Goal: Navigation & Orientation: Find specific page/section

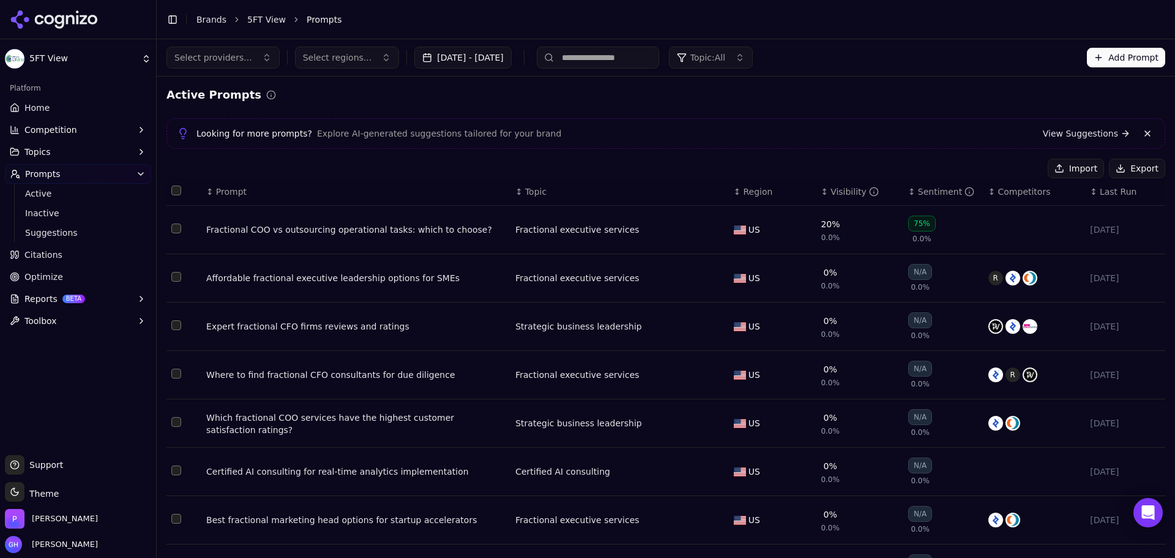
click at [84, 16] on icon at bounding box center [83, 19] width 7 height 9
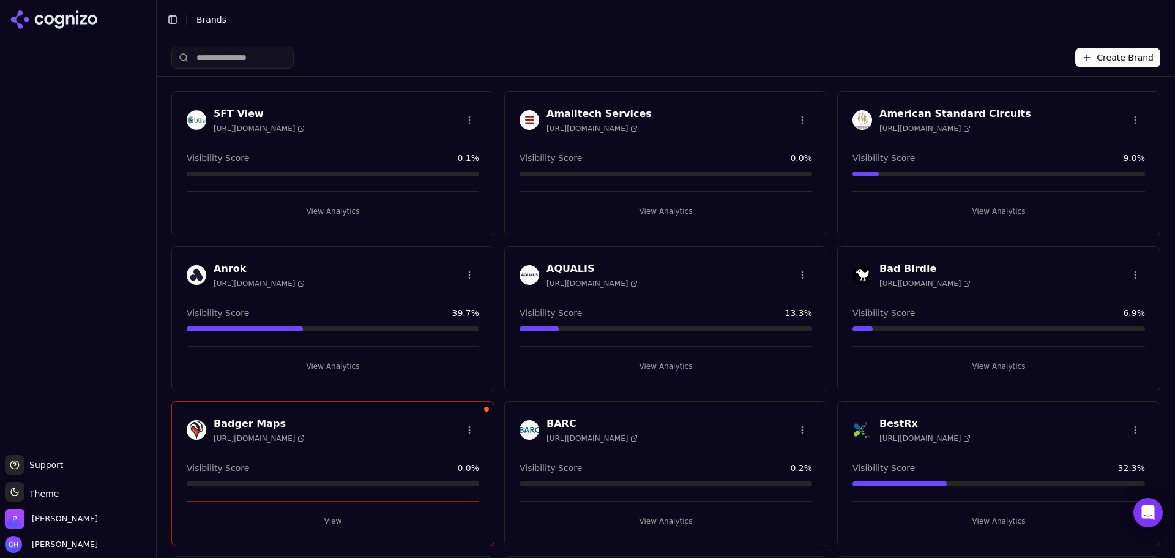
click at [61, 492] on html "Support Support Toggle theme Theme [PERSON_NAME] [PERSON_NAME] Toggle Sidebar B…" at bounding box center [587, 279] width 1175 height 558
click at [80, 236] on html "Support Support Toggle theme Theme [PERSON_NAME] [PERSON_NAME] Toggle Sidebar B…" at bounding box center [587, 279] width 1175 height 558
click at [59, 231] on div at bounding box center [78, 247] width 156 height 406
click at [95, 268] on div at bounding box center [78, 247] width 156 height 406
click at [138, 252] on div at bounding box center [78, 247] width 156 height 406
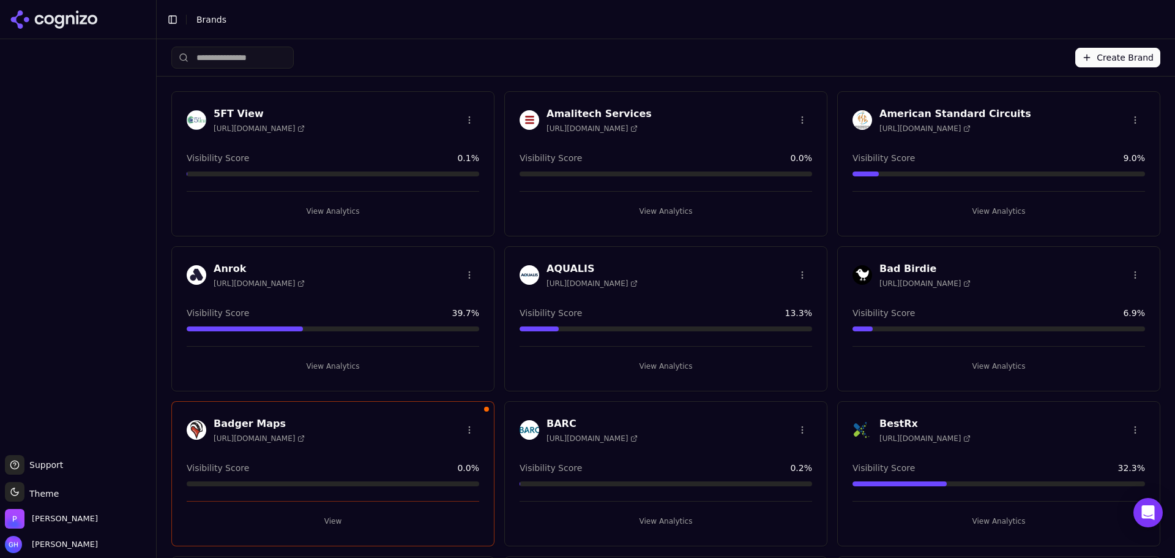
click at [126, 243] on div at bounding box center [78, 247] width 156 height 406
drag, startPoint x: 977, startPoint y: 365, endPoint x: 1056, endPoint y: 368, distance: 79.0
click at [977, 365] on button "View Analytics" at bounding box center [999, 366] width 293 height 20
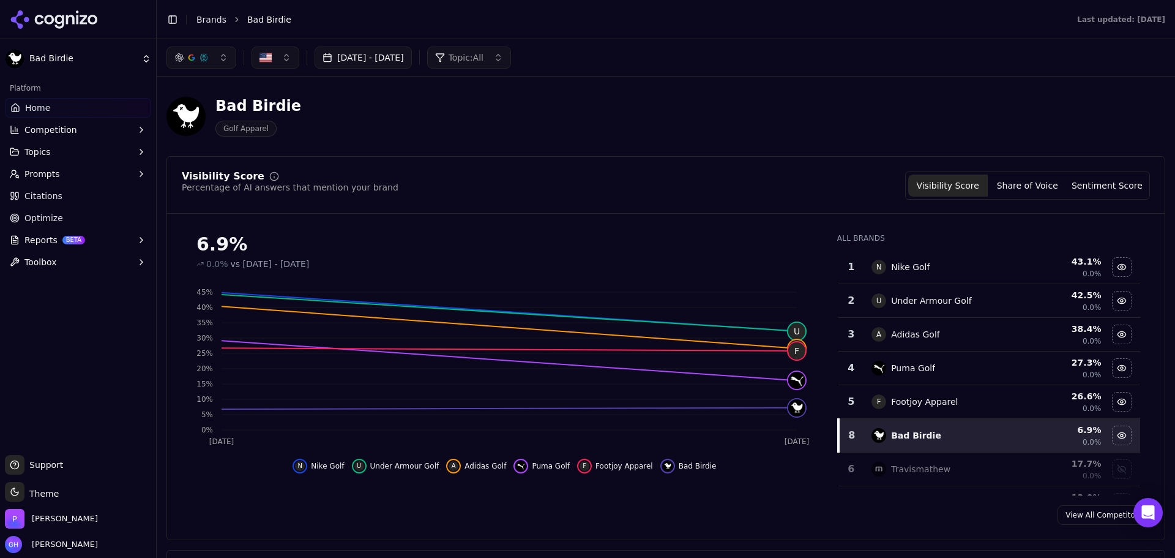
click at [885, 119] on div "Bad Birdie Golf Apparel" at bounding box center [665, 116] width 999 height 60
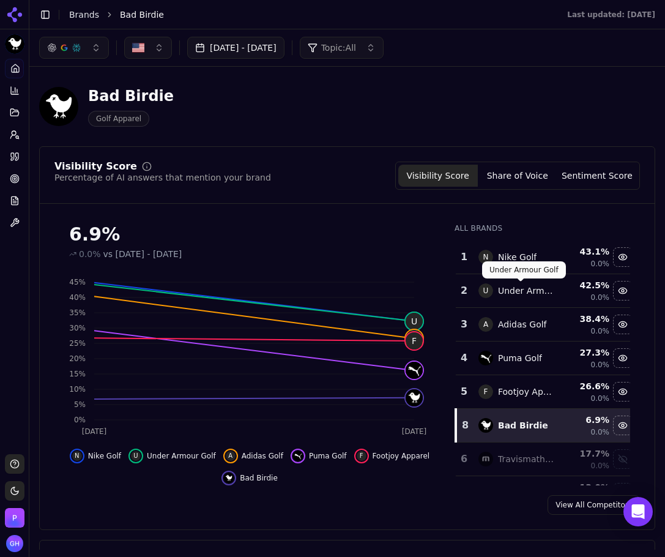
click at [635, 360] on div "6.9% 0.0% vs [DATE] - [DATE] Oct 1 [DATE] 0% 5% 10% 15% 20% 25% 30% 35% 40% 45%…" at bounding box center [347, 350] width 615 height 272
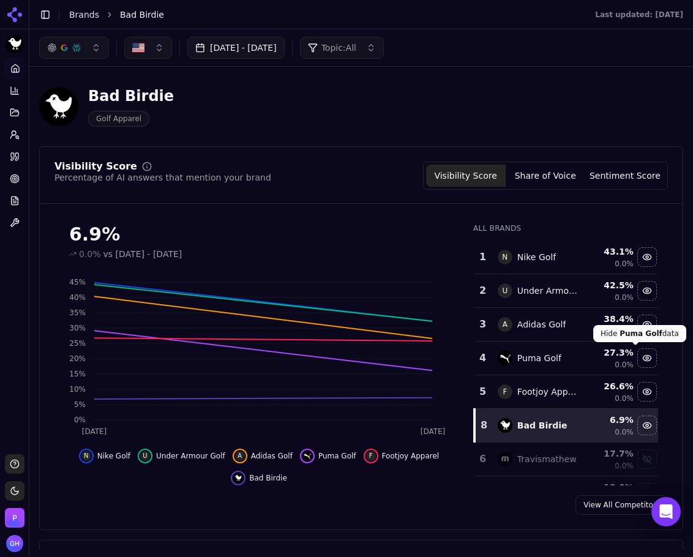
click at [638, 358] on div "Hide puma golf data" at bounding box center [647, 358] width 18 height 18
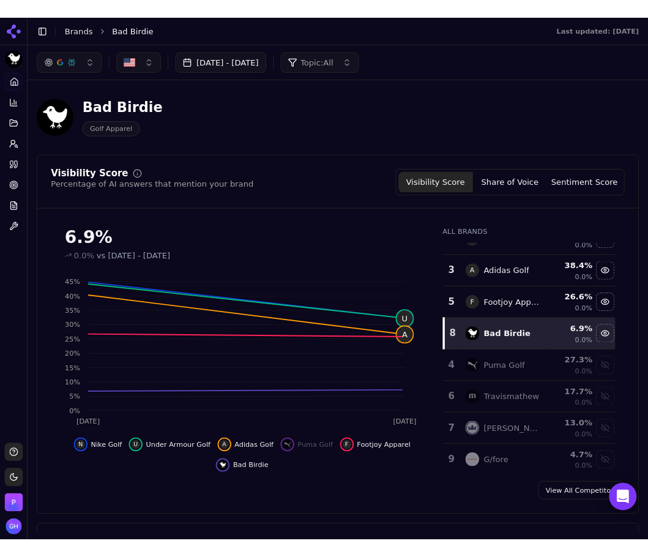
scroll to position [61, 0]
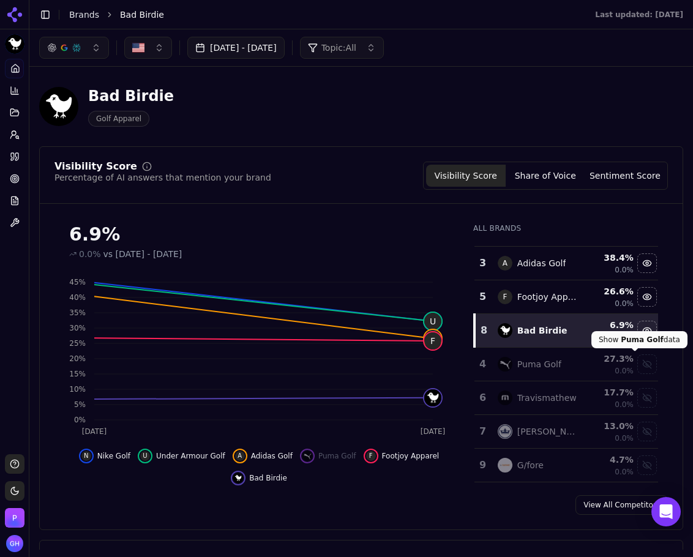
click at [638, 366] on div "Show puma golf data" at bounding box center [647, 364] width 18 height 18
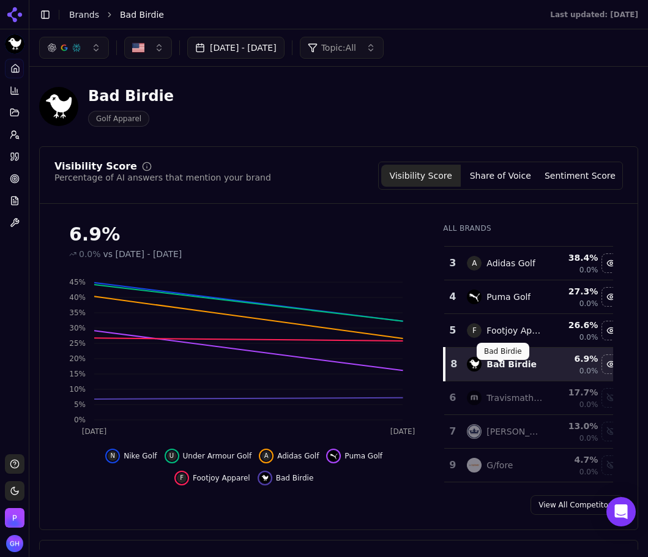
scroll to position [0, 0]
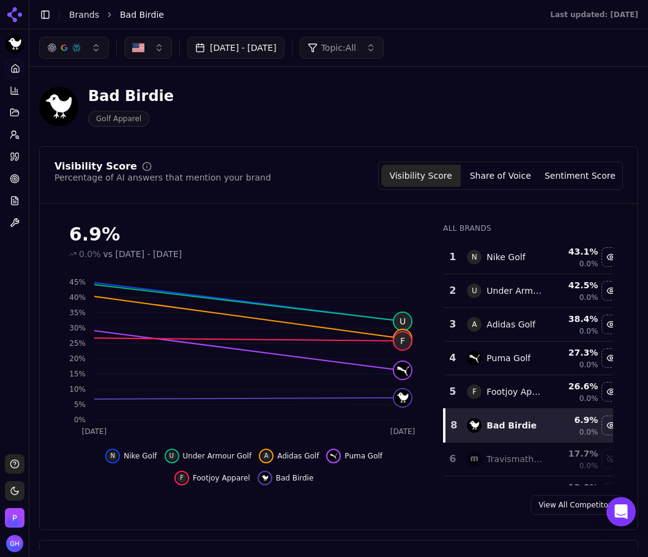
click at [448, 523] on div "Visibility Score Percentage of AI answers that mention your brand Visibility Sc…" at bounding box center [338, 338] width 599 height 384
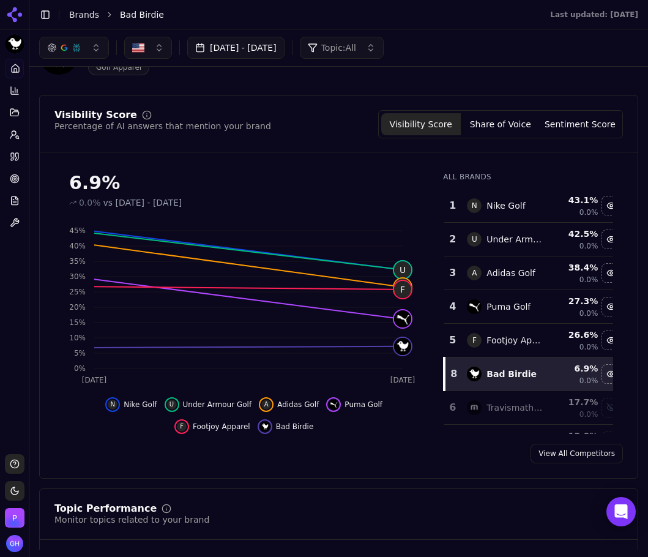
click at [497, 128] on button "Share of Voice" at bounding box center [501, 124] width 80 height 22
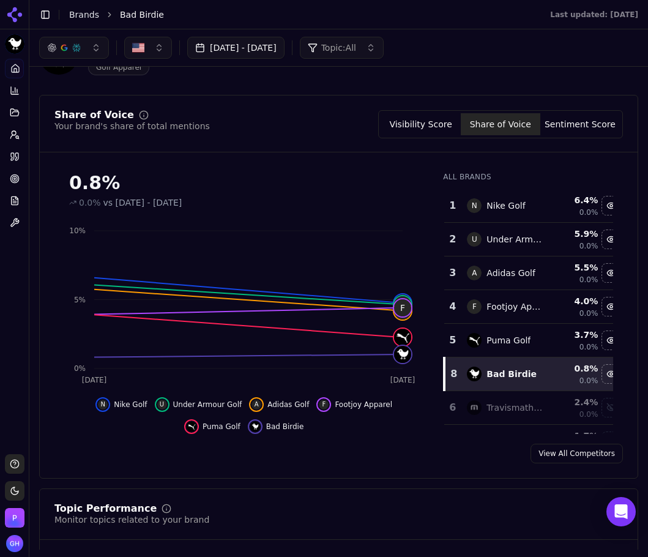
click at [597, 125] on button "Sentiment Score" at bounding box center [581, 124] width 80 height 22
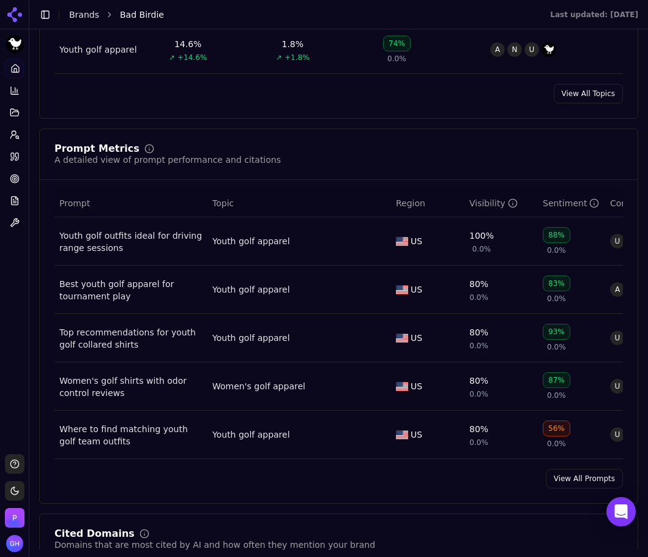
scroll to position [817, 0]
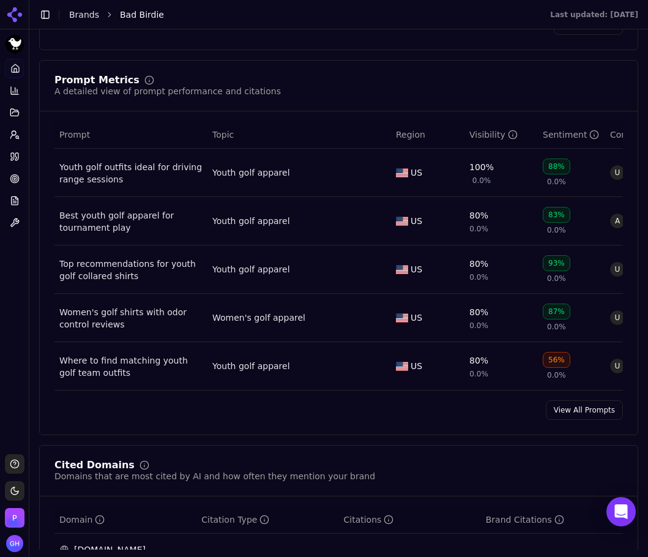
click at [571, 420] on link "View All Prompts" at bounding box center [584, 410] width 77 height 20
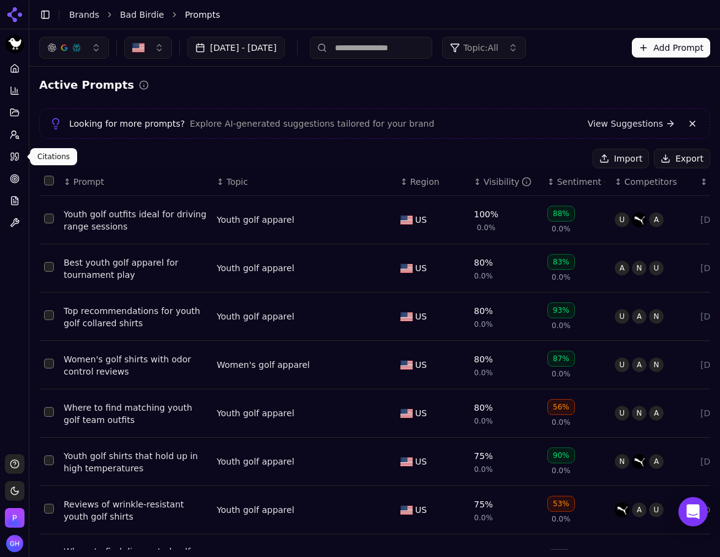
click at [11, 151] on link "Citations" at bounding box center [14, 157] width 19 height 20
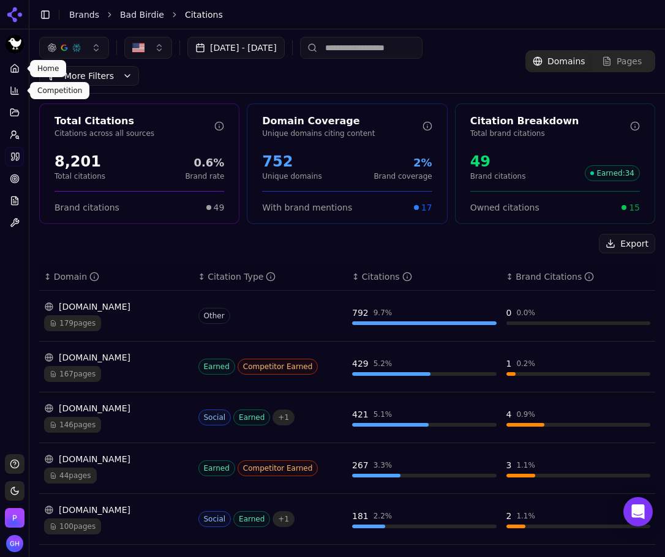
click at [18, 72] on icon at bounding box center [15, 69] width 10 height 10
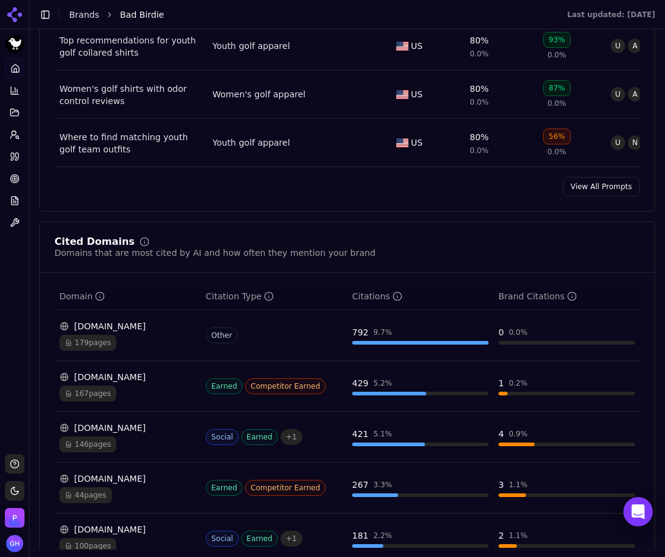
scroll to position [1224, 0]
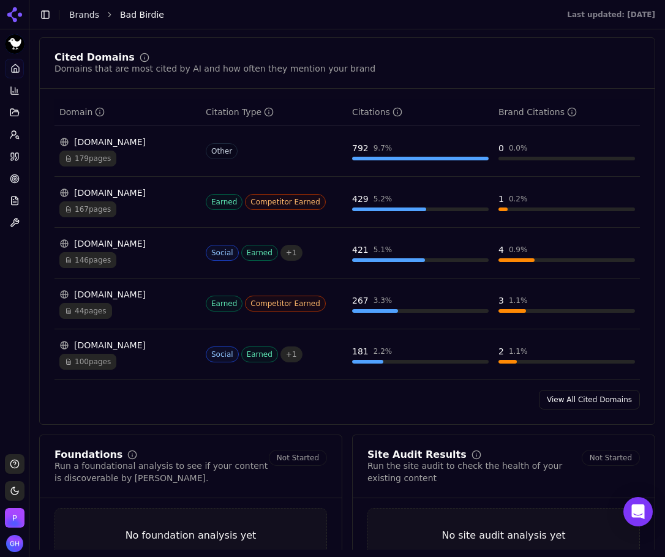
click at [12, 157] on icon at bounding box center [12, 156] width 3 height 7
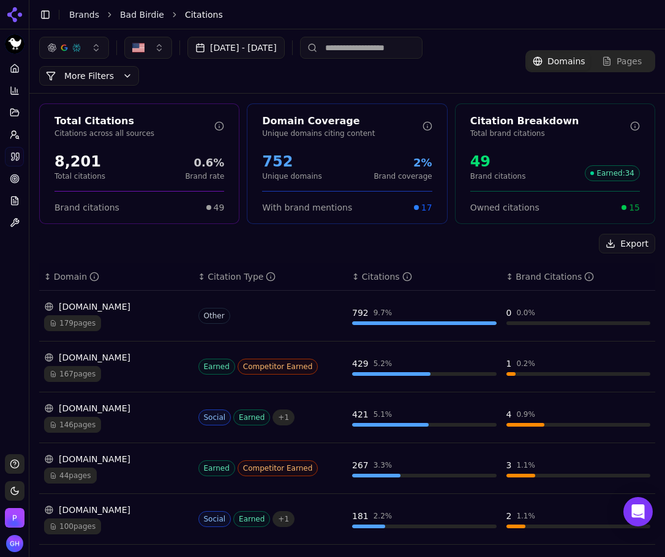
click at [519, 242] on div "Export" at bounding box center [347, 244] width 616 height 20
drag, startPoint x: 12, startPoint y: 252, endPoint x: 32, endPoint y: 252, distance: 20.8
click at [12, 252] on div "Platform Home Competition Topics Prompts Citations Optimize Reports Toolbox" at bounding box center [14, 251] width 29 height 395
click at [230, 238] on div "Export" at bounding box center [347, 244] width 616 height 20
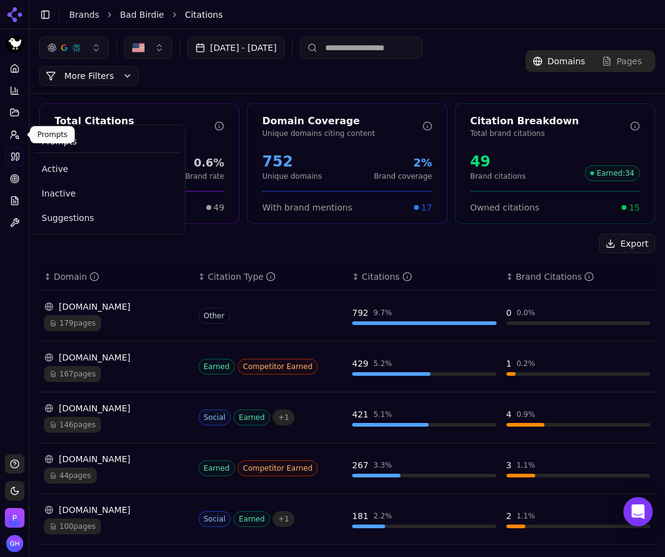
click at [58, 165] on span "Active" at bounding box center [107, 169] width 131 height 12
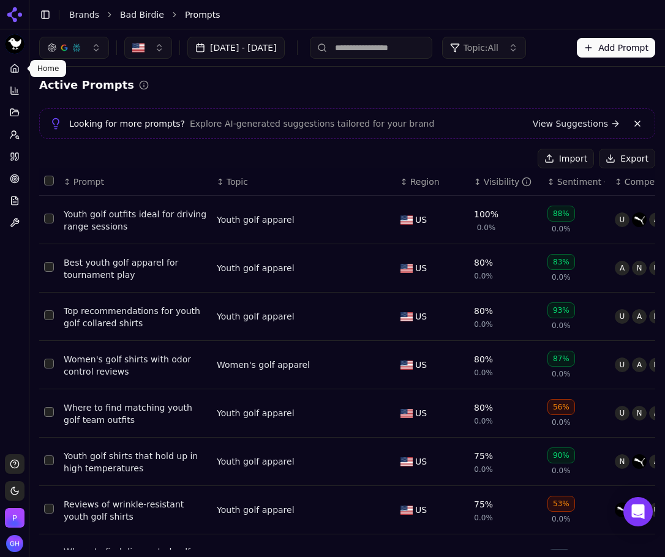
click at [20, 67] on link "Home" at bounding box center [14, 69] width 19 height 20
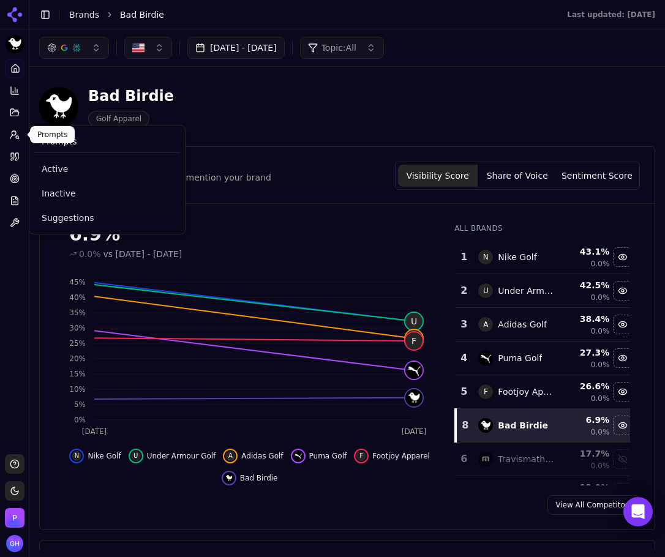
click at [12, 134] on circle at bounding box center [14, 133] width 4 height 4
click at [74, 182] on div "Active Inactive Suggestions" at bounding box center [107, 193] width 146 height 71
click at [76, 177] on link "Active" at bounding box center [107, 169] width 146 height 22
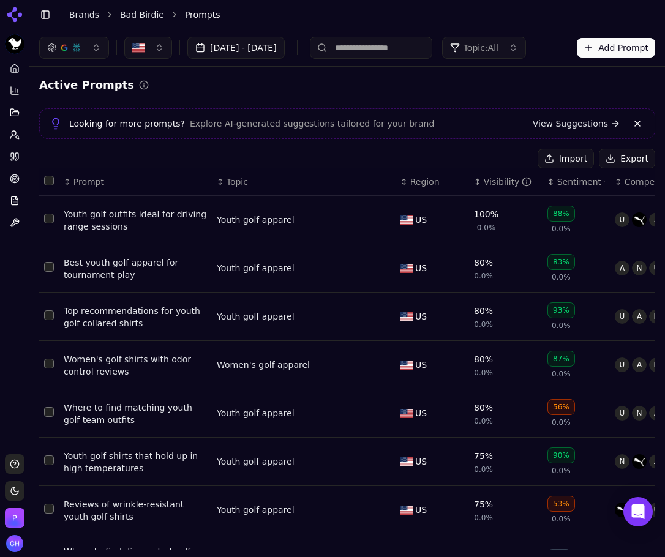
click at [624, 146] on div "Active Prompts Looking for more prompts? Explore AI-generated suggestions tailo…" at bounding box center [347, 398] width 616 height 642
click at [608, 159] on button "Export" at bounding box center [627, 159] width 56 height 20
click at [12, 159] on icon at bounding box center [12, 156] width 3 height 7
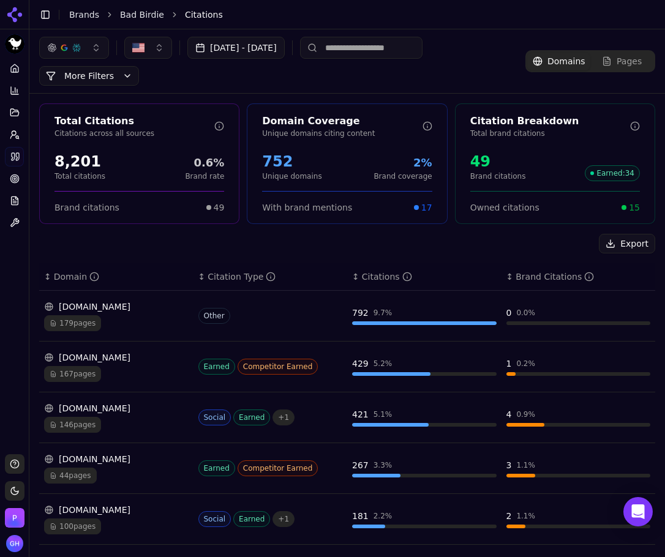
click at [616, 245] on button "Export" at bounding box center [627, 244] width 56 height 20
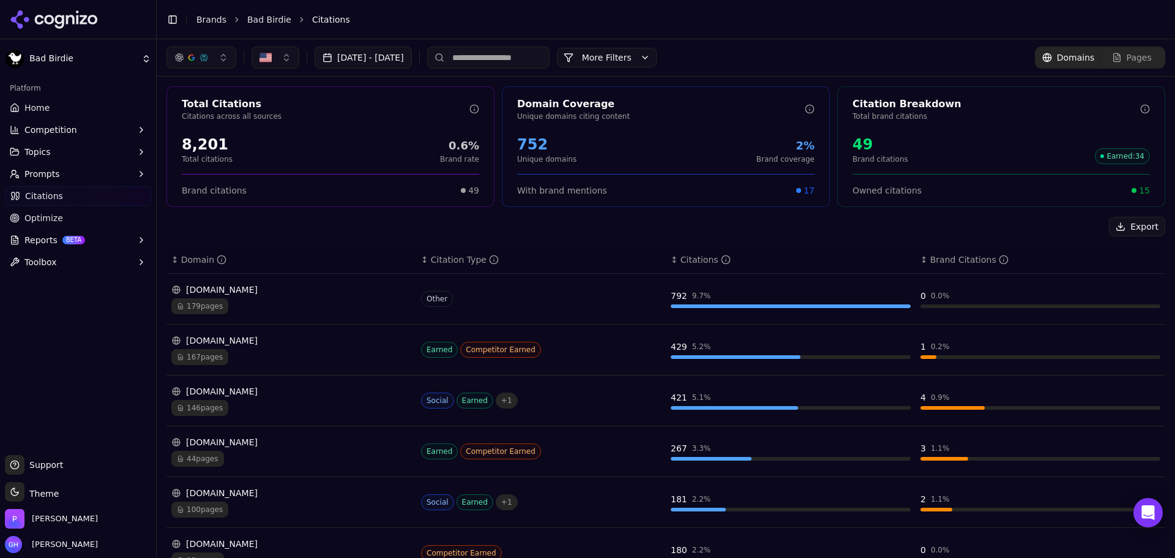
click at [85, 19] on icon at bounding box center [54, 19] width 89 height 18
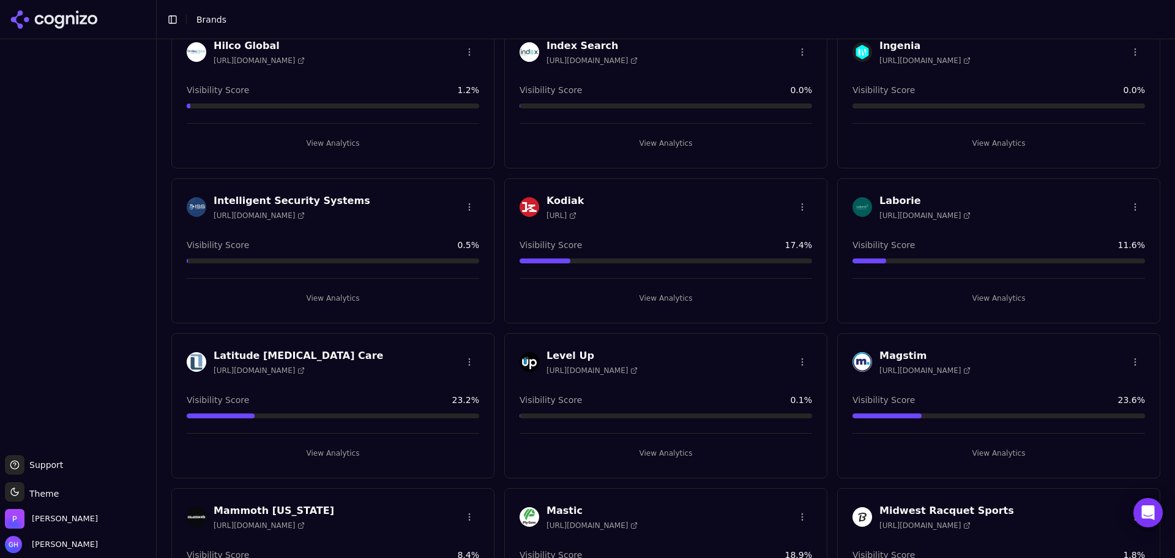
scroll to position [2204, 0]
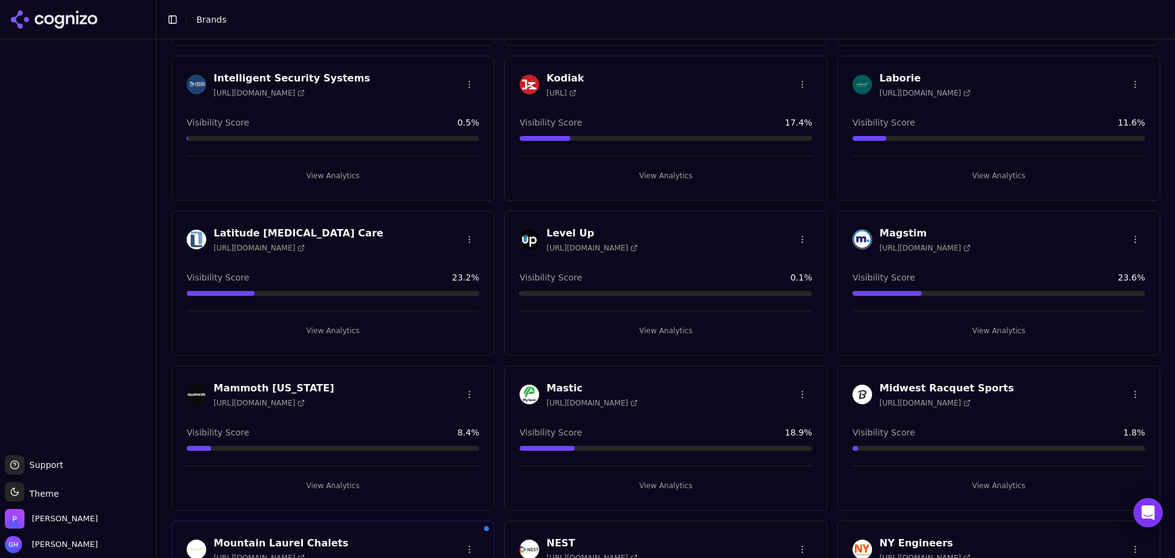
click at [675, 335] on button "View Analytics" at bounding box center [666, 331] width 293 height 20
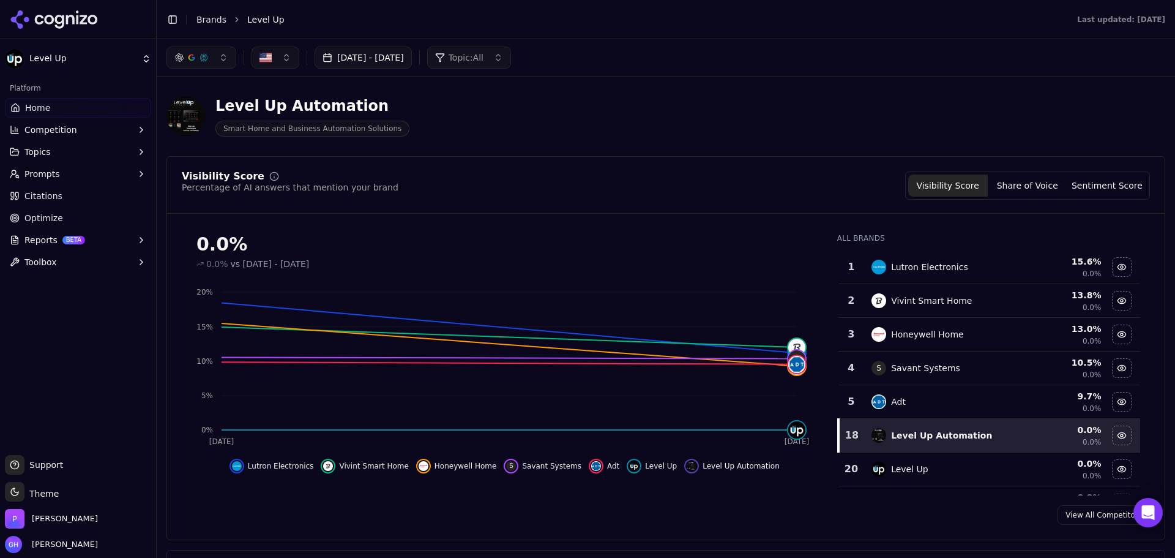
click at [606, 70] on div "[DATE] - [DATE] Topic: All" at bounding box center [666, 57] width 1019 height 37
click at [799, 520] on div "View All Competitors" at bounding box center [666, 515] width 998 height 20
click at [767, 500] on div "Visibility Score Percentage of AI answers that mention your brand Visibility Sc…" at bounding box center [665, 348] width 999 height 384
click at [367, 105] on div "Level Up Automation" at bounding box center [312, 106] width 194 height 20
click at [54, 189] on link "Citations" at bounding box center [78, 196] width 146 height 20
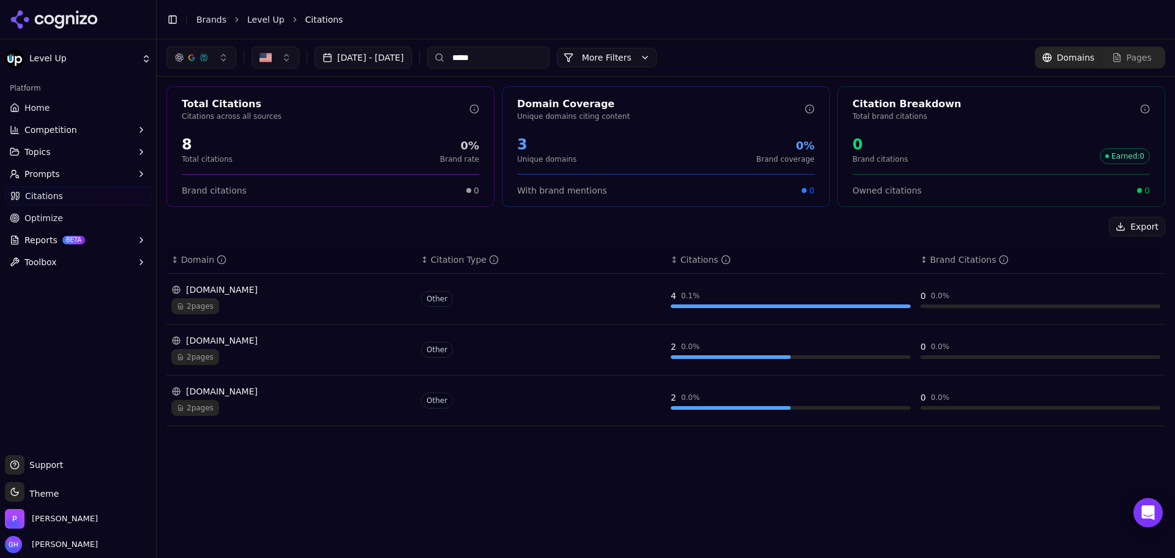
click at [550, 59] on input "*****" at bounding box center [488, 58] width 122 height 22
drag, startPoint x: 528, startPoint y: 61, endPoint x: 461, endPoint y: 43, distance: 69.6
click at [472, 70] on div "[DATE] - [DATE] ***** More More Filters Domains Pages" at bounding box center [666, 57] width 1019 height 37
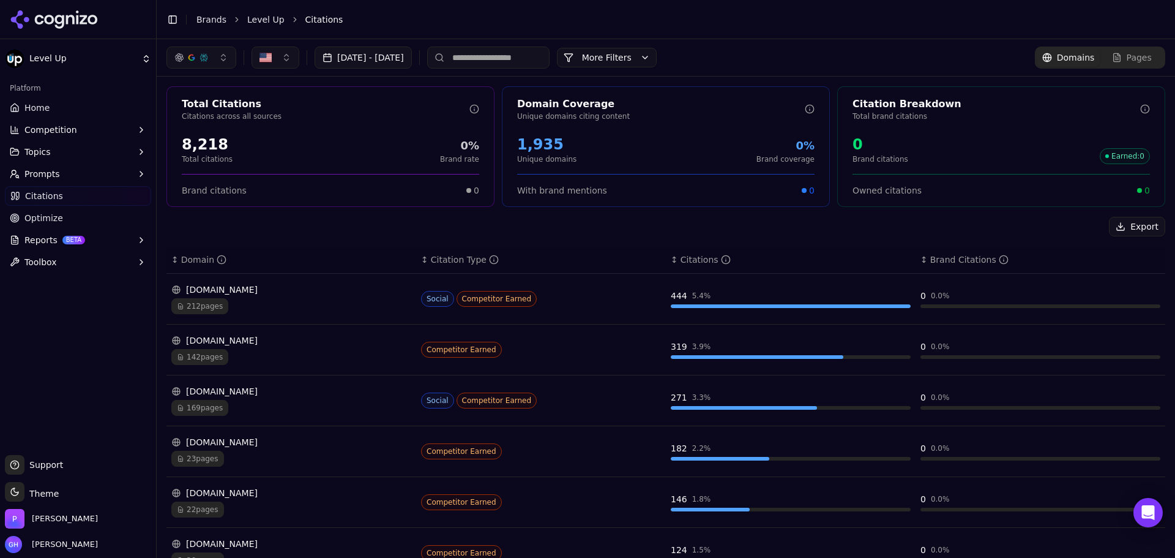
click at [477, 13] on li "Citations" at bounding box center [723, 19] width 836 height 12
click at [524, 51] on input at bounding box center [488, 58] width 122 height 22
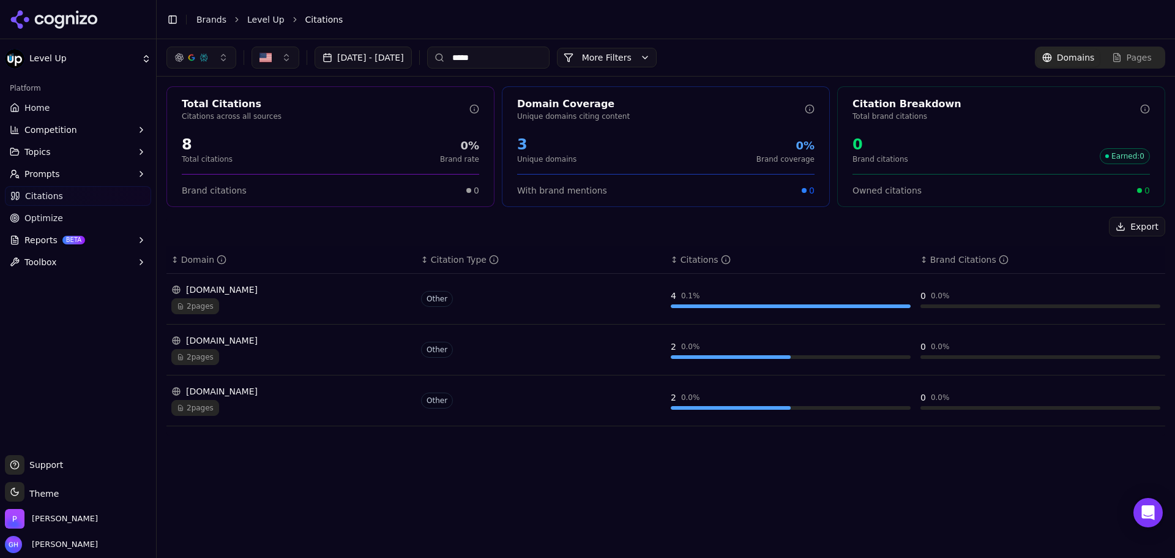
type input "*****"
click at [448, 465] on div "[DATE] - [DATE] ***** More More Filters Domains Pages Total Citations Citations…" at bounding box center [666, 298] width 1019 height 518
click at [562, 483] on div "[DATE] - [DATE] ***** More More Filters Domains Pages Total Citations Citations…" at bounding box center [666, 298] width 1019 height 518
click at [473, 462] on div "[DATE] - [DATE] ***** More More Filters Domains Pages Total Citations Citations…" at bounding box center [666, 298] width 1019 height 518
click at [269, 26] on div "Toggle Sidebar Brands Level Up Citations" at bounding box center [654, 19] width 994 height 17
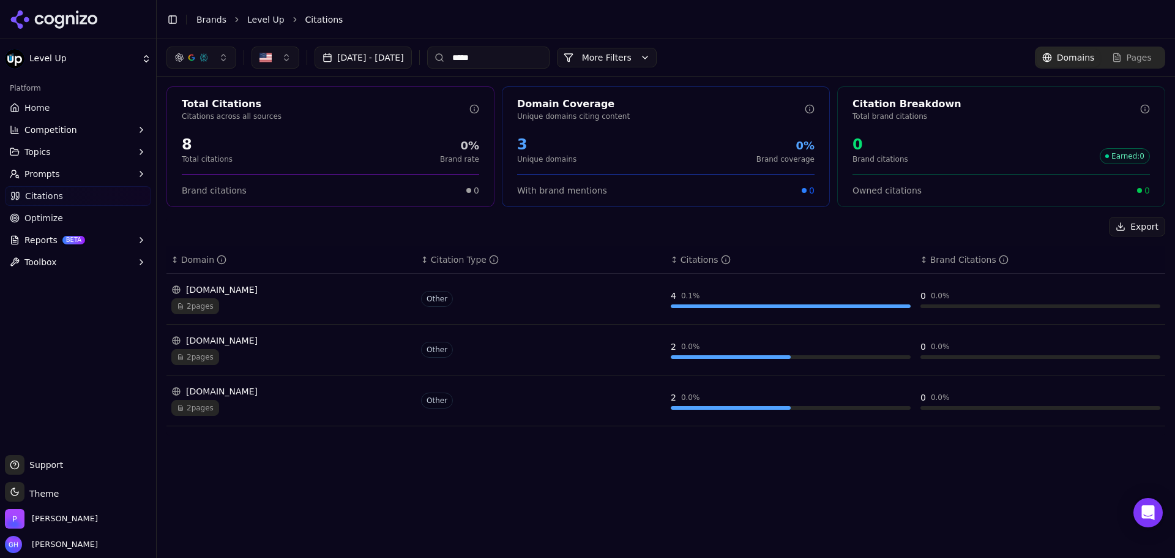
click at [268, 23] on link "Level Up" at bounding box center [265, 19] width 37 height 12
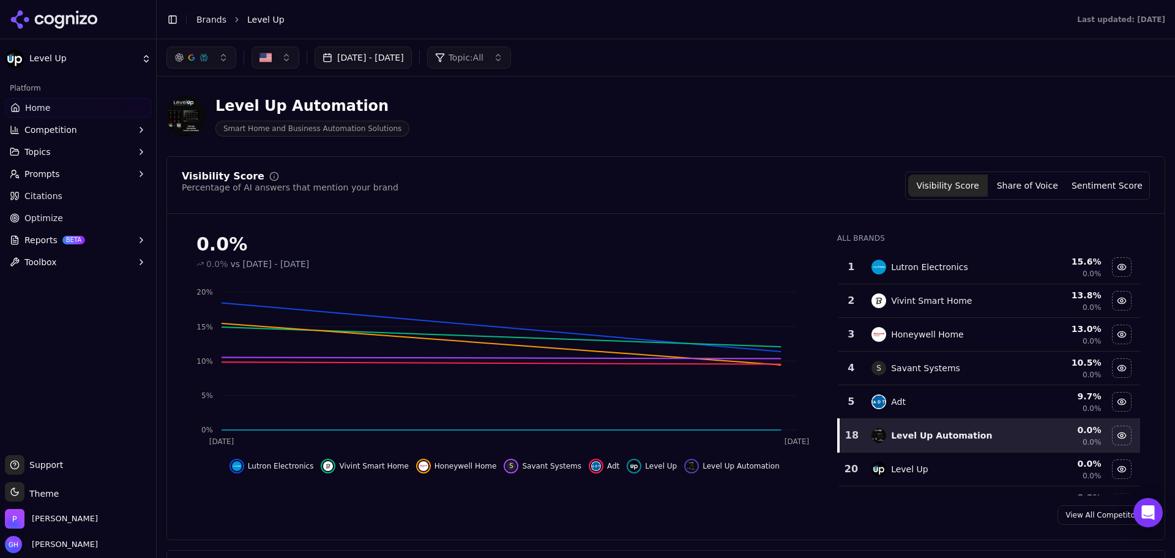
click at [773, 149] on header "Level Up Automation Smart Home and Business Automation Solutions" at bounding box center [665, 121] width 999 height 70
click at [592, 146] on div "Level Up Automation Smart Home and Business Automation Solutions" at bounding box center [665, 116] width 999 height 60
click at [73, 18] on icon at bounding box center [70, 19] width 9 height 9
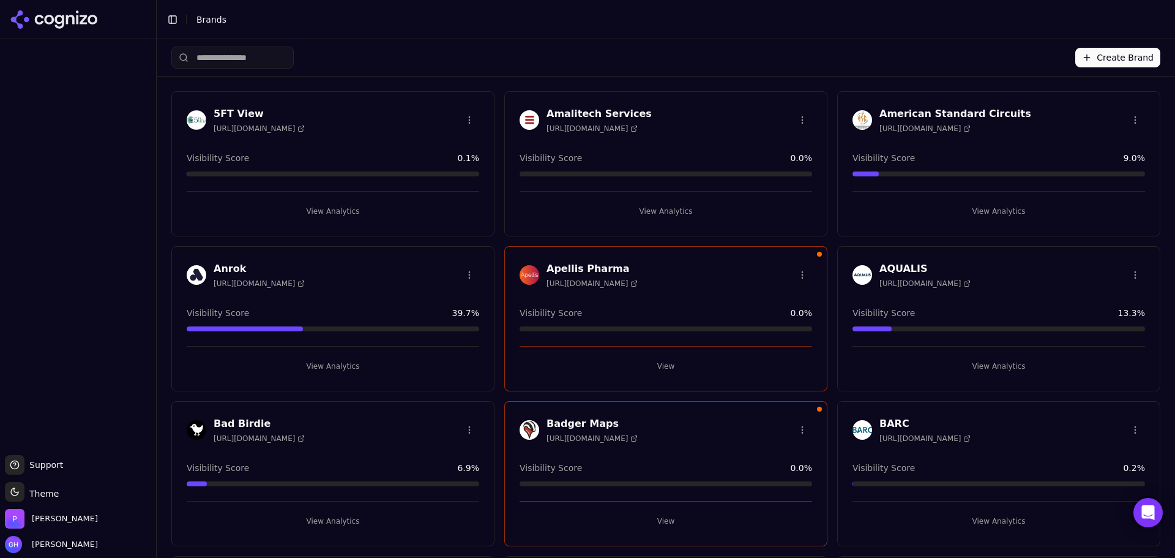
click at [116, 209] on div at bounding box center [78, 247] width 156 height 406
click at [577, 62] on div "Create Brand" at bounding box center [665, 57] width 989 height 37
